Goal: Navigation & Orientation: Understand site structure

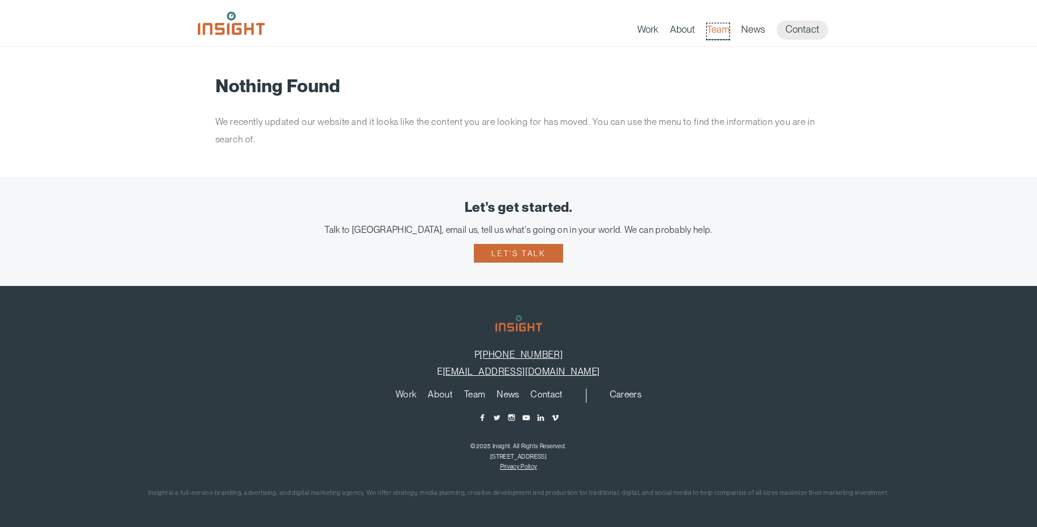
click at [719, 30] on link "Team" at bounding box center [718, 31] width 23 height 16
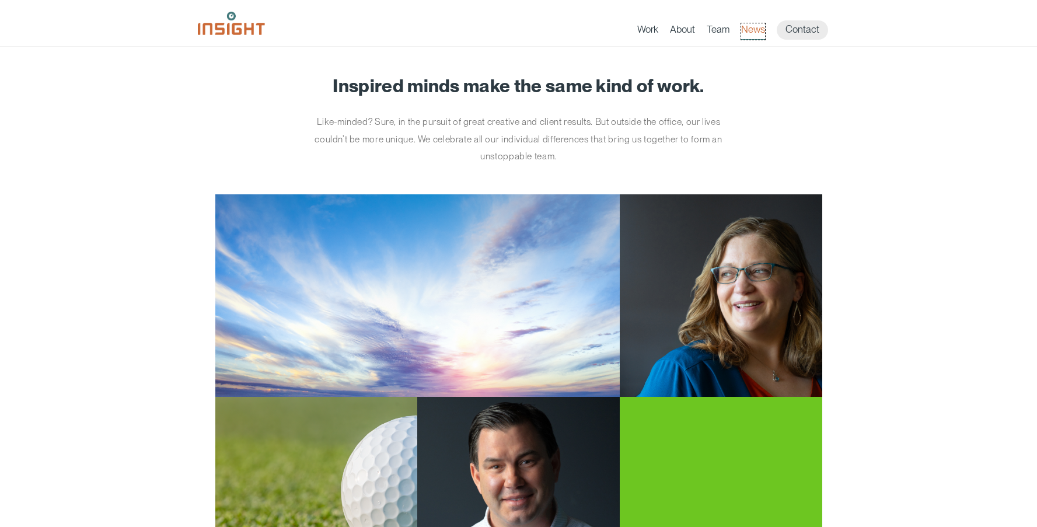
click at [753, 29] on link "News" at bounding box center [753, 31] width 24 height 16
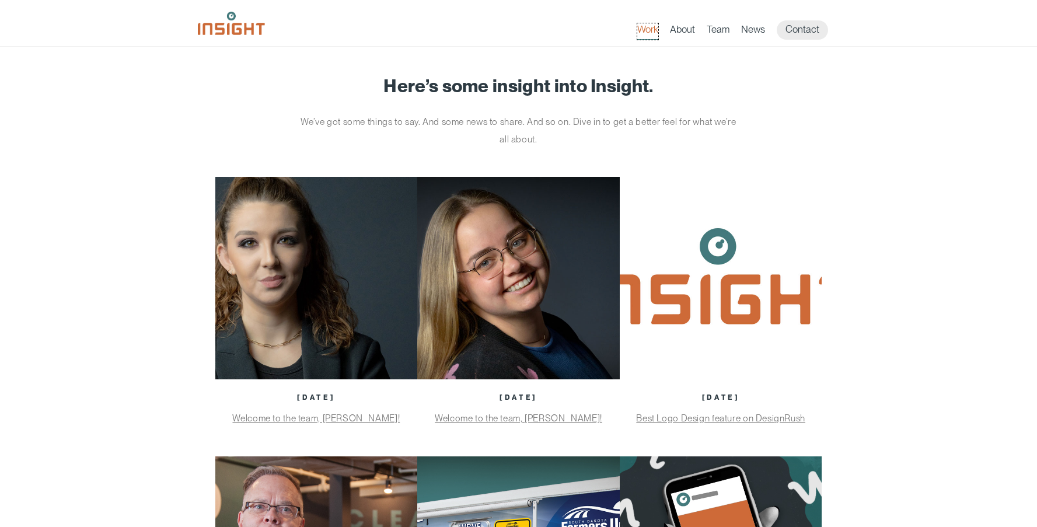
click at [641, 29] on link "Work" at bounding box center [647, 31] width 21 height 16
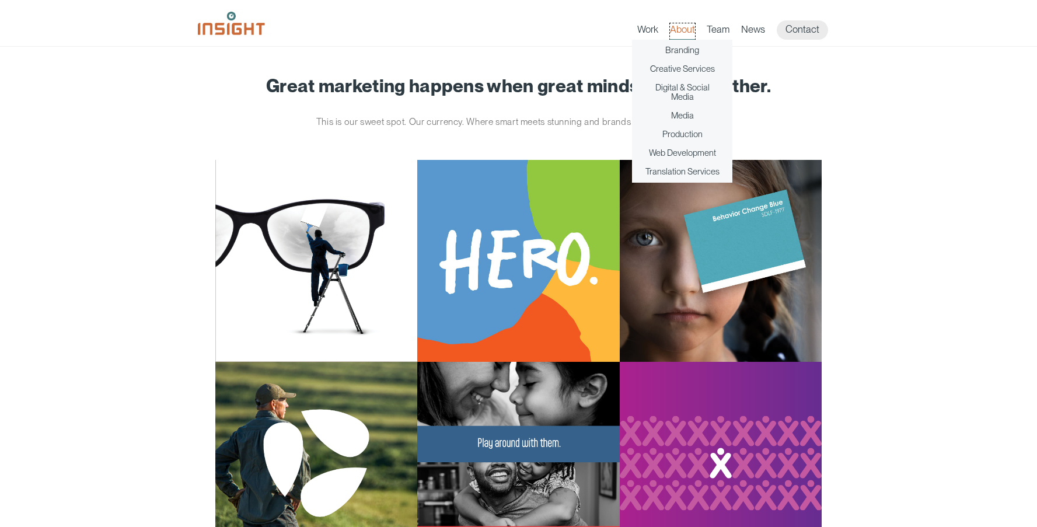
click at [678, 29] on link "About" at bounding box center [682, 31] width 25 height 16
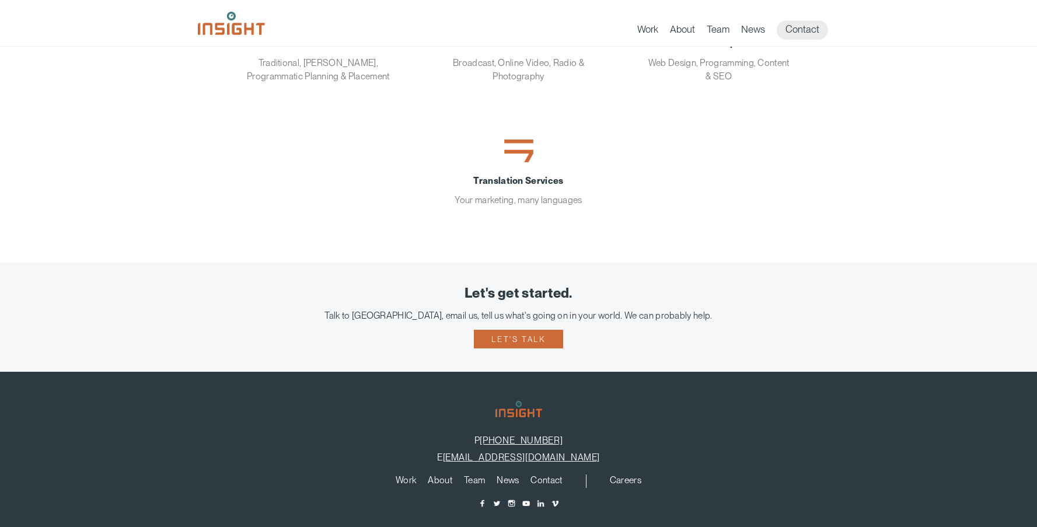
scroll to position [341, 0]
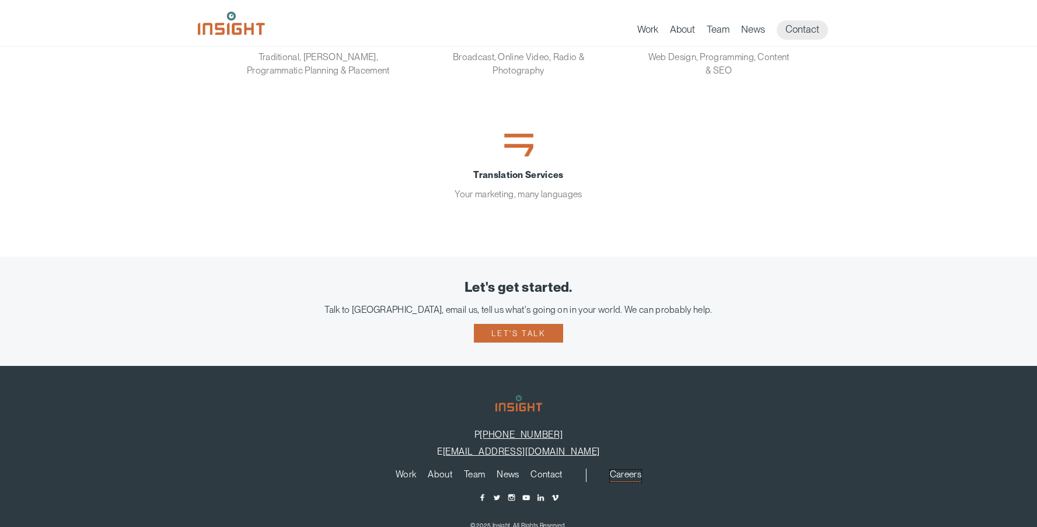
click at [626, 474] on link "Careers" at bounding box center [626, 476] width 32 height 13
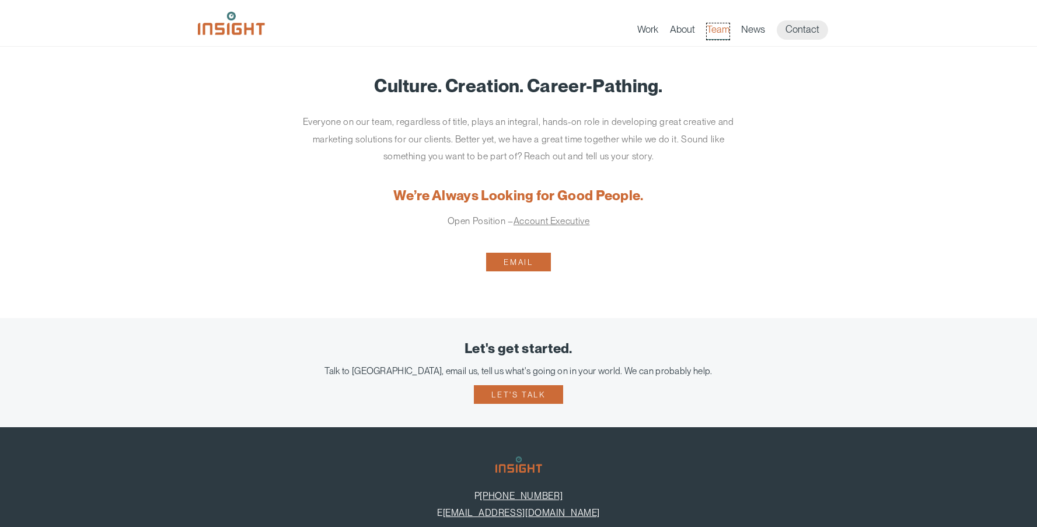
click at [726, 34] on link "Team" at bounding box center [718, 31] width 23 height 16
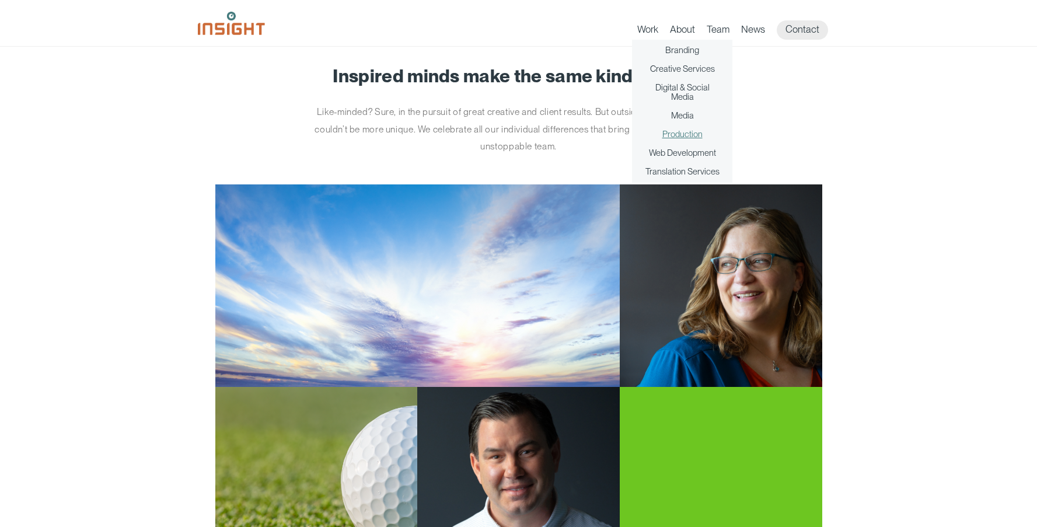
scroll to position [11, 0]
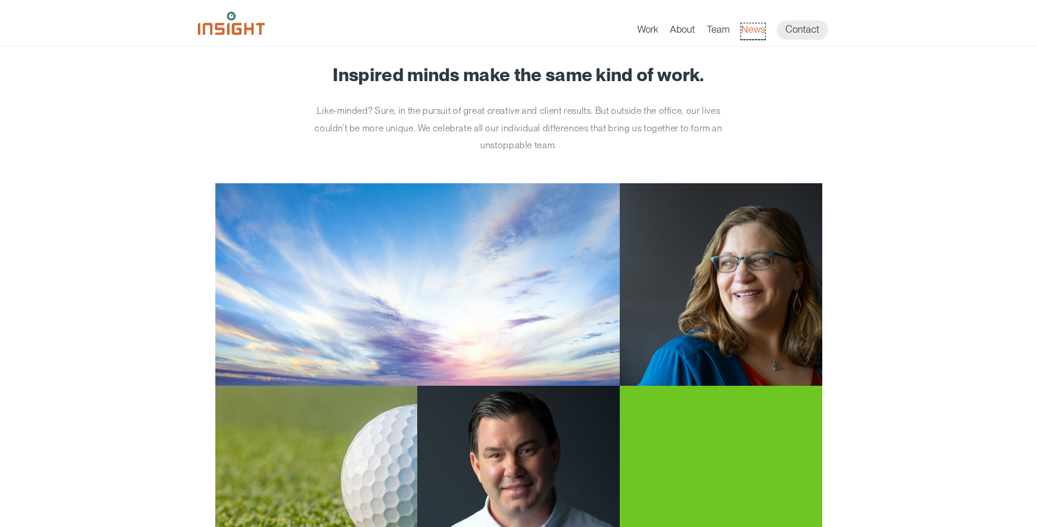
click at [751, 30] on link "News" at bounding box center [753, 31] width 24 height 16
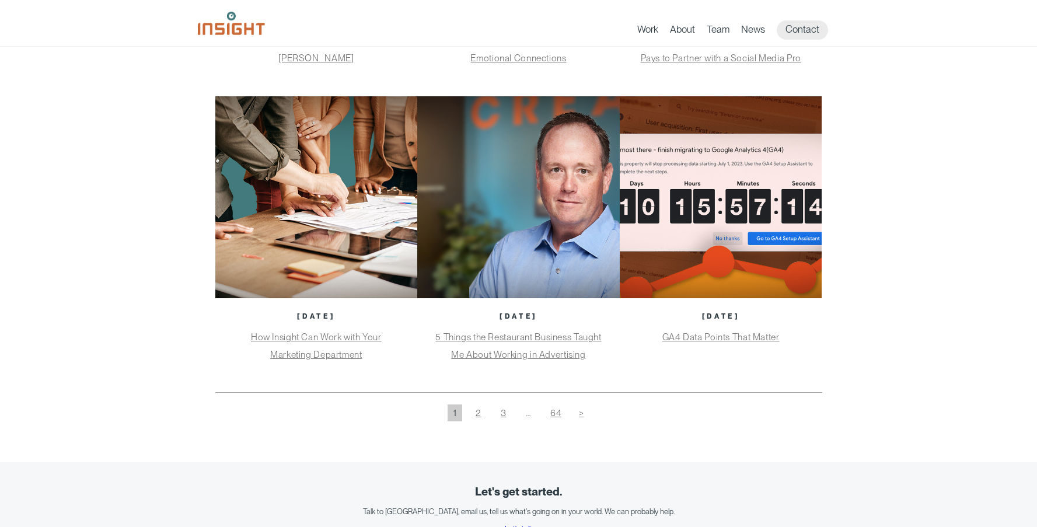
scroll to position [658, 0]
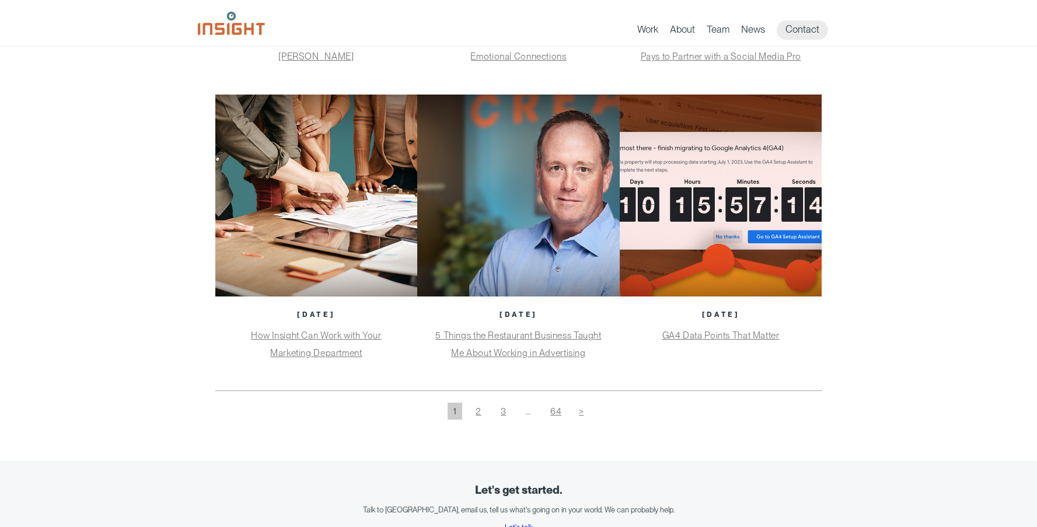
click at [558, 181] on img "main content section" at bounding box center [518, 196] width 203 height 203
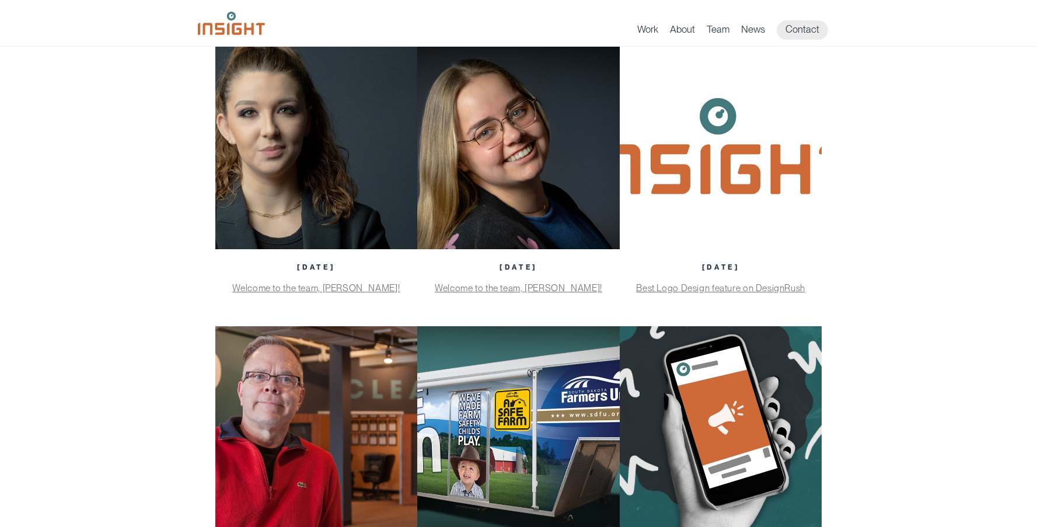
scroll to position [0, 0]
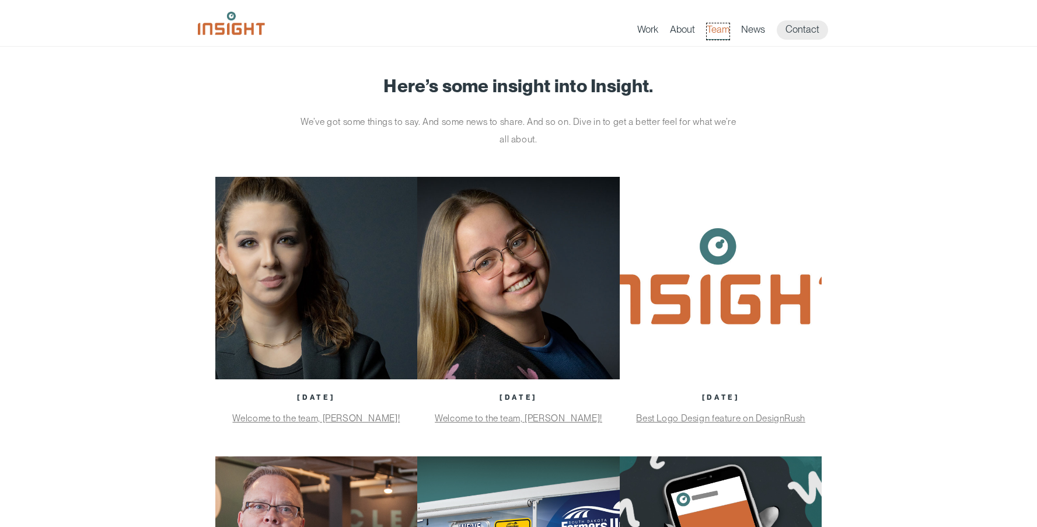
click at [718, 32] on link "Team" at bounding box center [718, 31] width 23 height 16
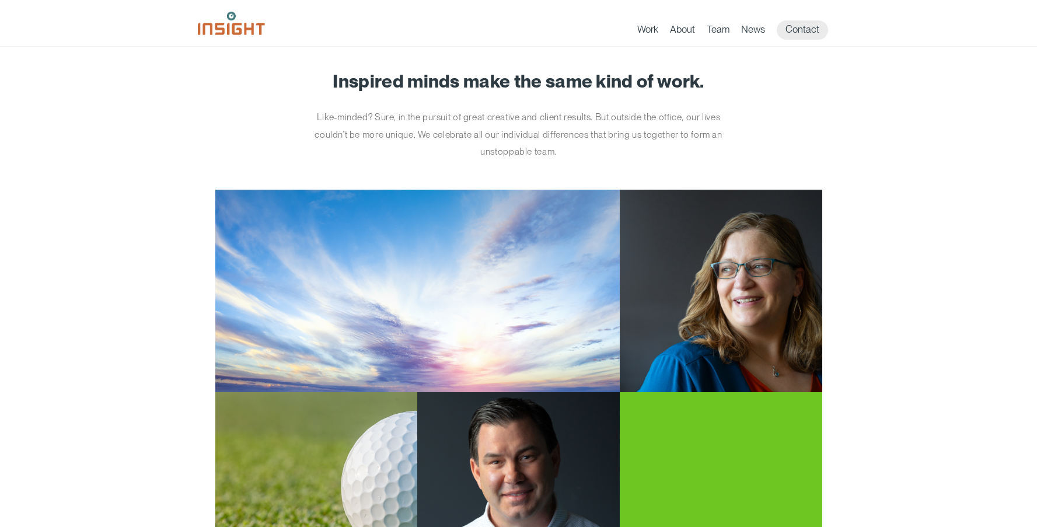
scroll to position [2, 0]
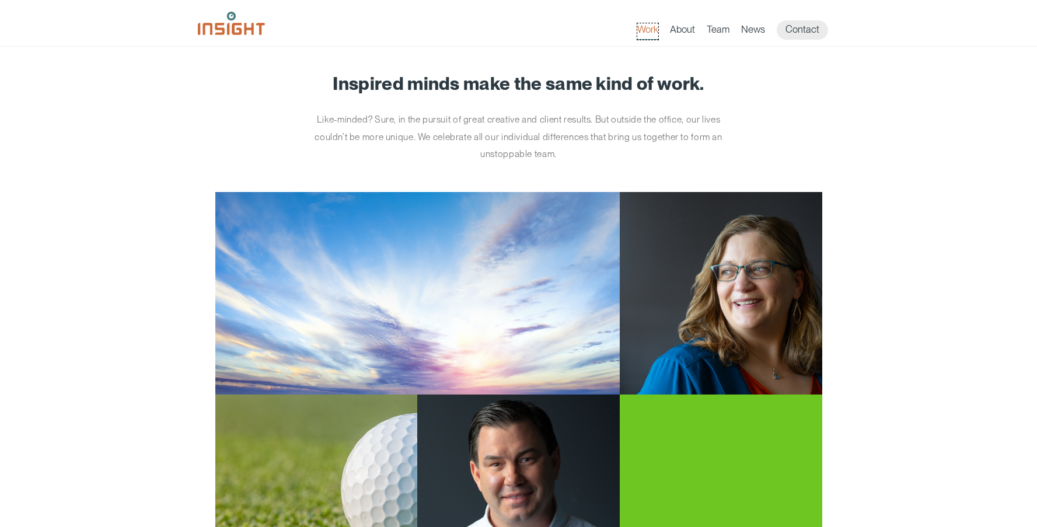
click at [640, 30] on link "Work" at bounding box center [647, 31] width 21 height 16
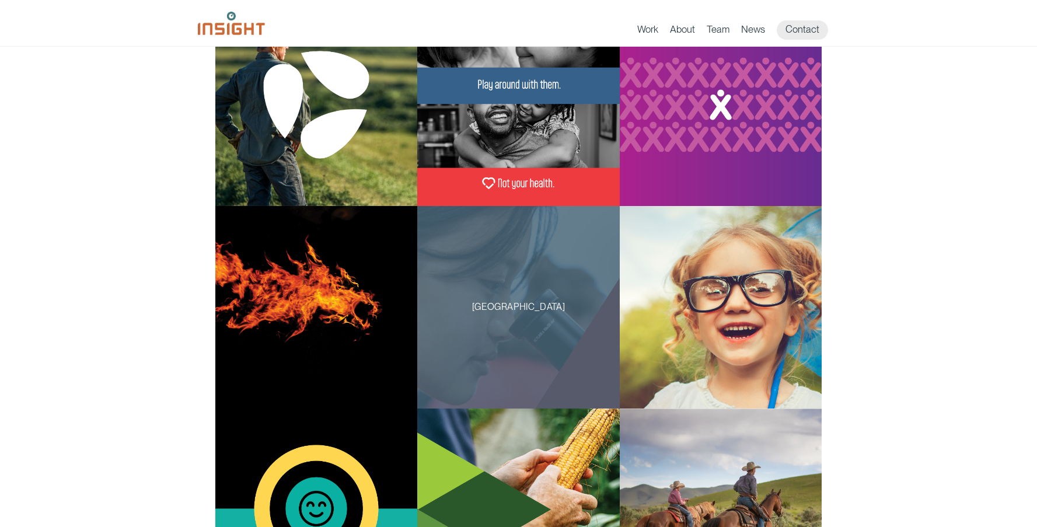
scroll to position [358, 0]
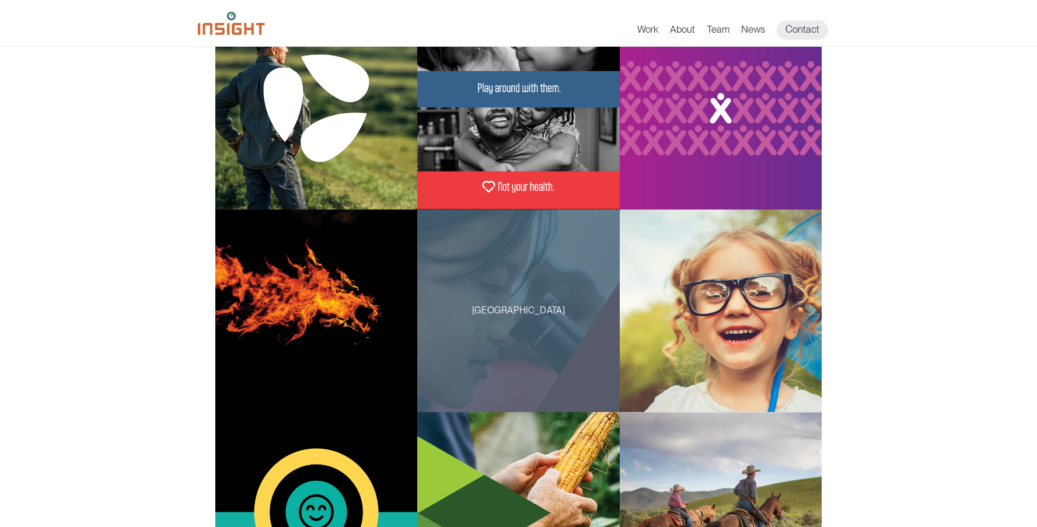
click at [535, 346] on div "[GEOGRAPHIC_DATA]" at bounding box center [518, 311] width 203 height 203
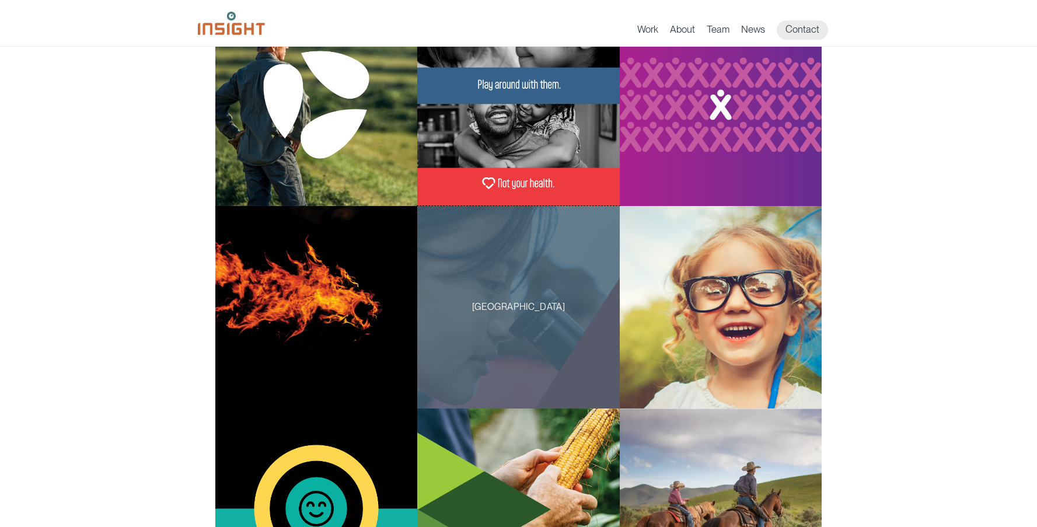
scroll to position [361, 0]
